Goal: Task Accomplishment & Management: Use online tool/utility

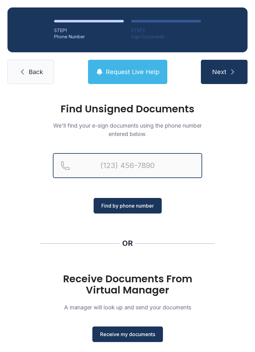
click at [119, 171] on input "Reservation phone number" at bounding box center [127, 165] width 149 height 25
type input "("
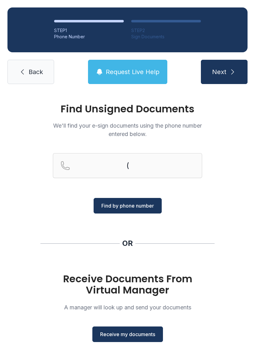
click at [237, 200] on div "Find Unsigned Documents We'll find your e-sign documents using the phone number…" at bounding box center [127, 230] width 255 height 276
click at [118, 332] on span "Receive my documents" at bounding box center [127, 334] width 55 height 7
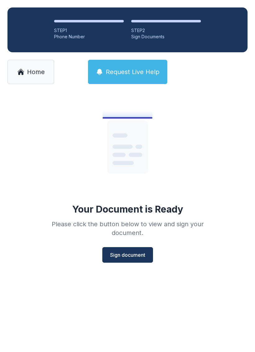
click at [127, 258] on span "Sign document" at bounding box center [127, 254] width 35 height 7
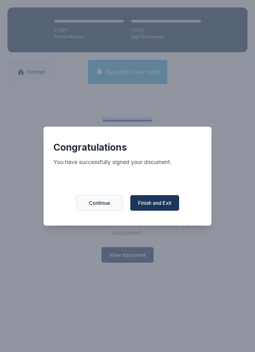
click at [141, 276] on div "Congratulations You have successfully signed your document. Continue Finish and…" at bounding box center [127, 176] width 255 height 352
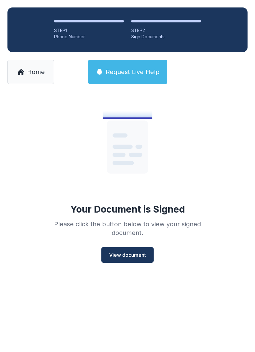
click at [30, 70] on span "Home" at bounding box center [36, 72] width 18 height 9
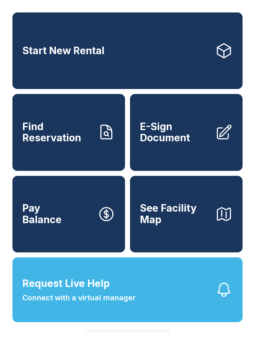
click at [172, 144] on span "E-Sign Document" at bounding box center [175, 132] width 70 height 23
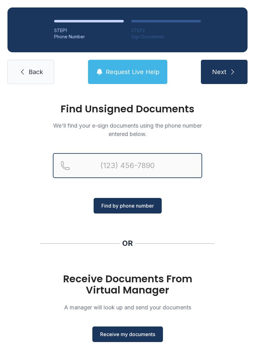
click at [111, 163] on input "Reservation phone number" at bounding box center [127, 165] width 149 height 25
type input "[PHONE_NUMBER]"
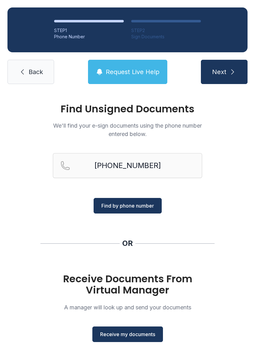
click at [136, 202] on span "Find by phone number" at bounding box center [127, 205] width 53 height 7
